Goal: Task Accomplishment & Management: Manage account settings

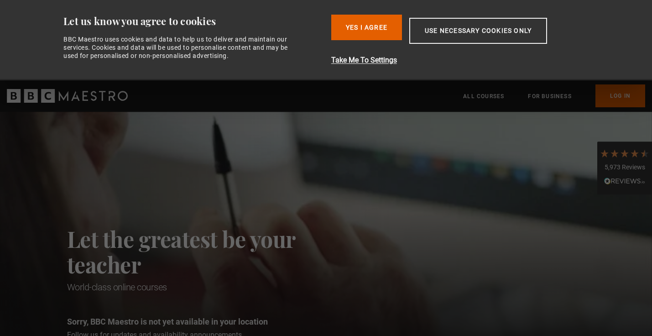
click at [378, 31] on button "Yes I Agree" at bounding box center [366, 28] width 71 height 26
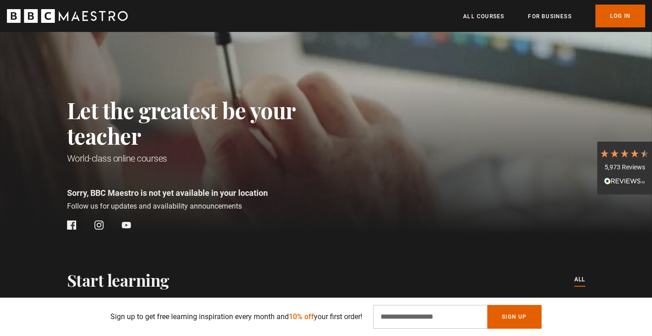
scroll to position [49, 0]
click at [628, 17] on link "Log In" at bounding box center [620, 16] width 50 height 23
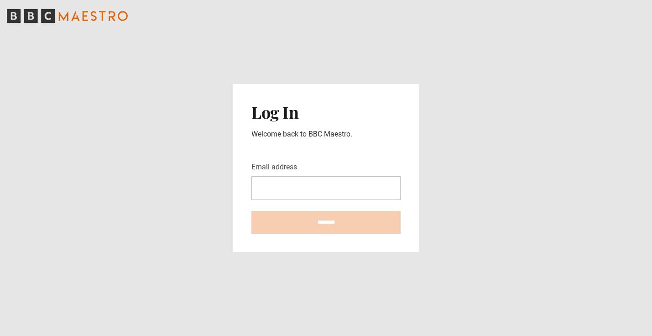
click at [284, 185] on input "Email address" at bounding box center [325, 188] width 149 height 24
click at [294, 189] on input "Email address" at bounding box center [325, 188] width 149 height 24
